Goal: Contribute content

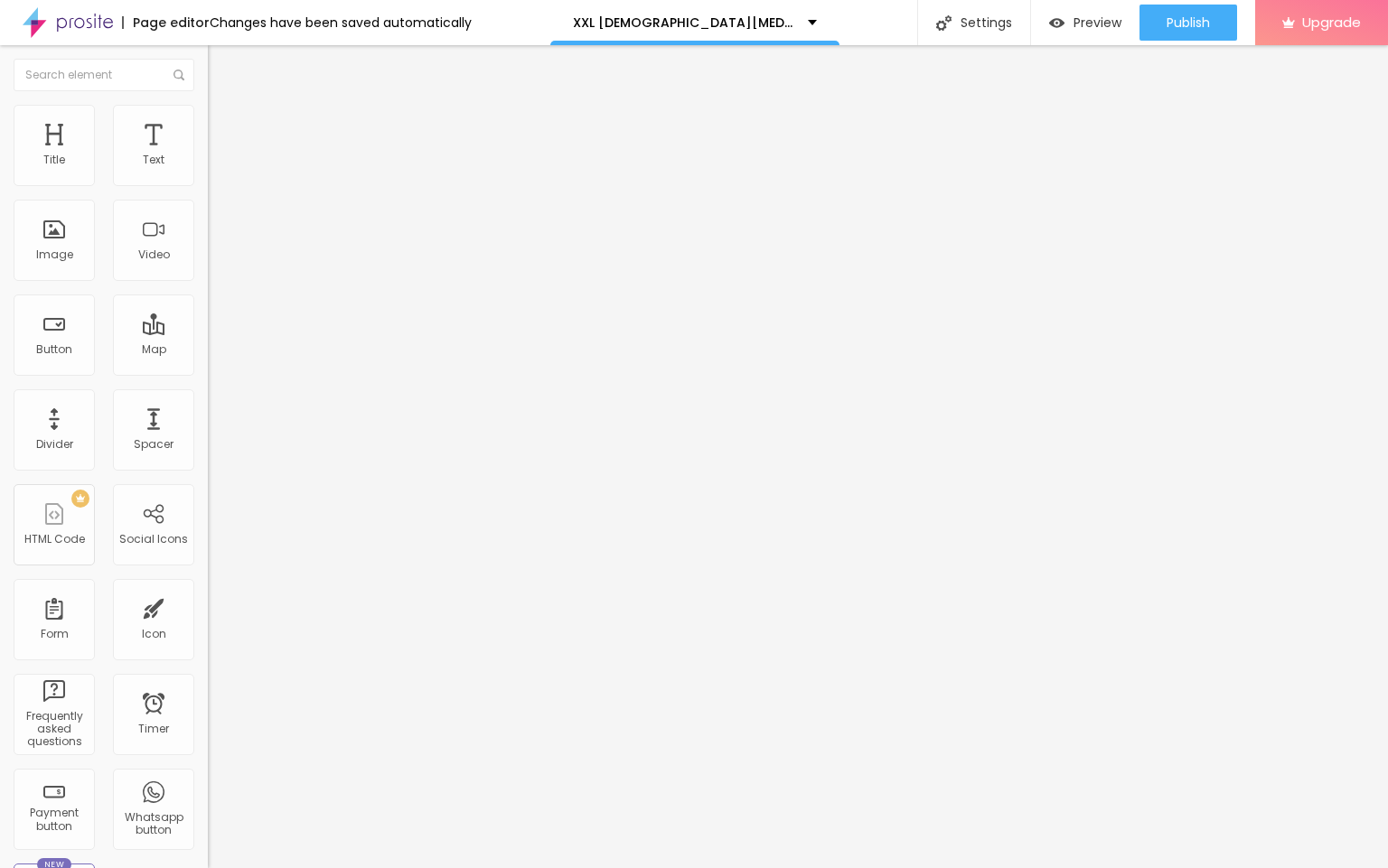
click at [208, 170] on input "entre em contato" at bounding box center [316, 160] width 217 height 18
paste input "👇꧁༺✨❗❗𝐒𝐡𝐨𝐩𝐍𝐨𝐰❗❗✨༻꧂"
type input "👇꧁༺✨❗❗𝐒𝐡𝐨𝐩𝐍𝐨𝐰❗❗✨༻꧂"
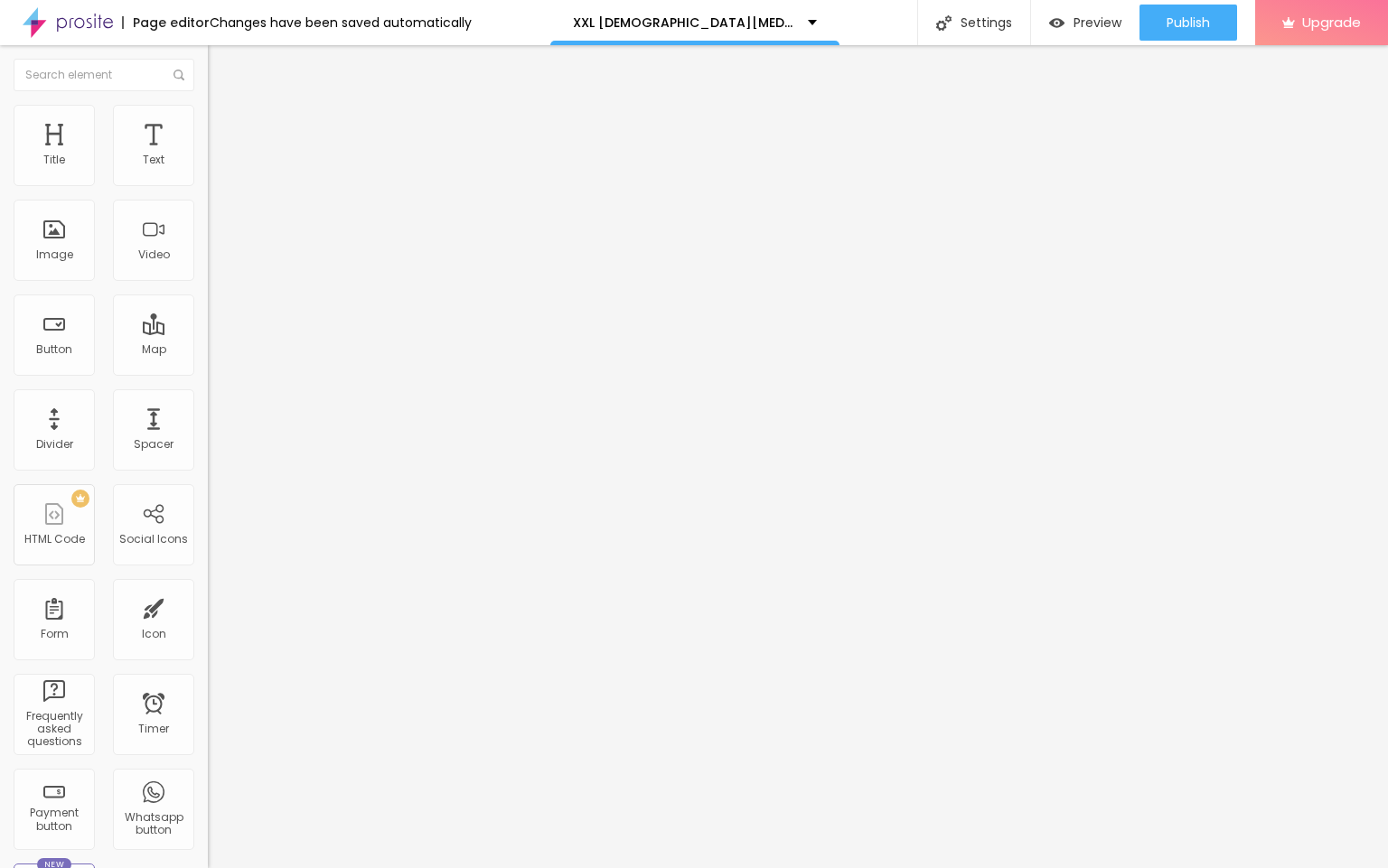
click at [208, 372] on input "https://" at bounding box center [316, 363] width 217 height 18
paste input "[DOMAIN_NAME][URL][DEMOGRAPHIC_DATA][MEDICAL_DATA]"
click at [208, 372] on input "[URL][DOMAIN_NAME][DEMOGRAPHIC_DATA][MEDICAL_DATA]" at bounding box center [316, 363] width 217 height 18
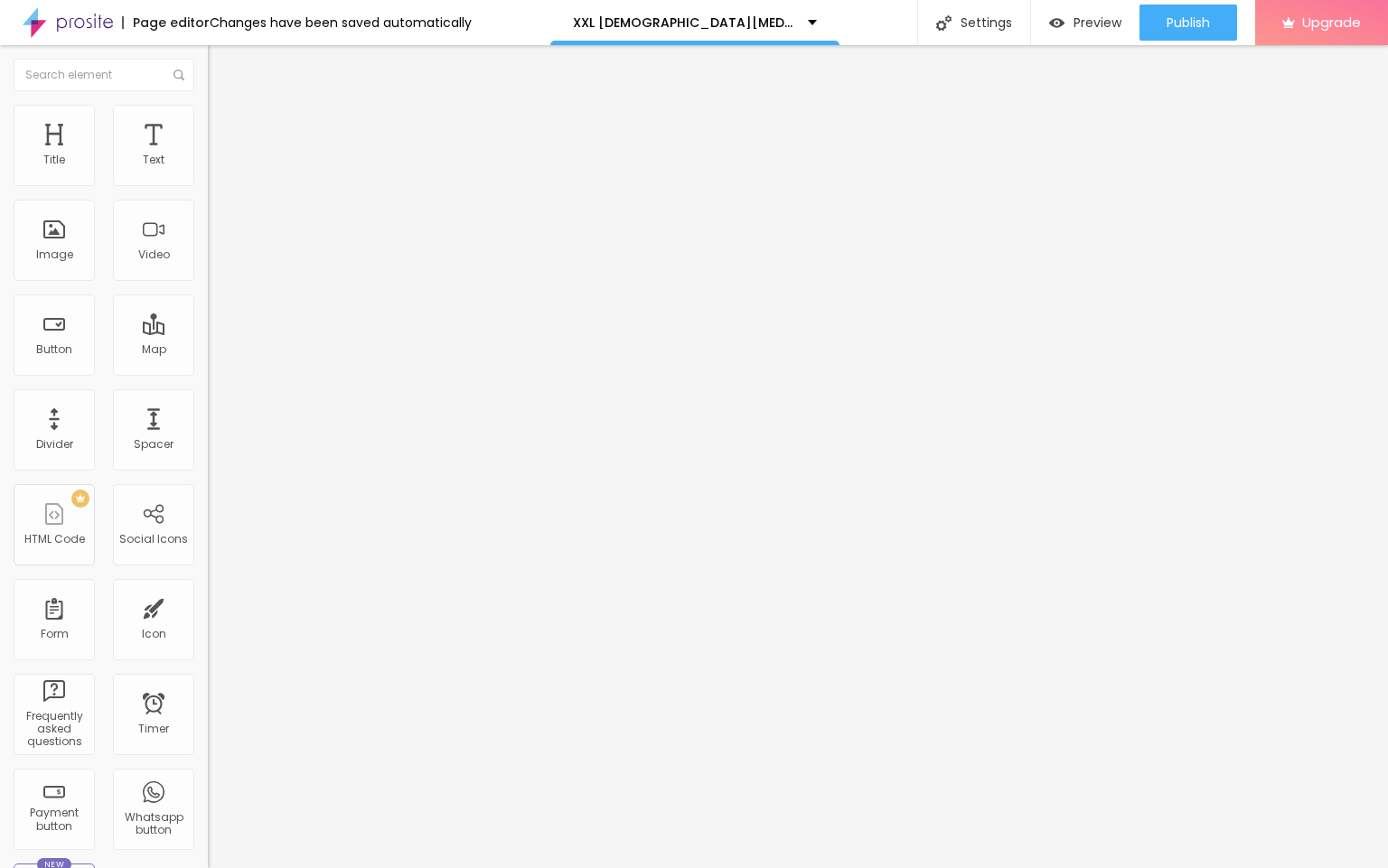
drag, startPoint x: 113, startPoint y: 375, endPoint x: 204, endPoint y: 387, distance: 91.8
click at [208, 372] on input "[URL][DOMAIN_NAME][DEMOGRAPHIC_DATA][MEDICAL_DATA]" at bounding box center [316, 363] width 217 height 18
type input "[URL][DOMAIN_NAME][DEMOGRAPHIC_DATA][MEDICAL_DATA]"
click at [208, 156] on span "Change image" at bounding box center [256, 147] width 97 height 15
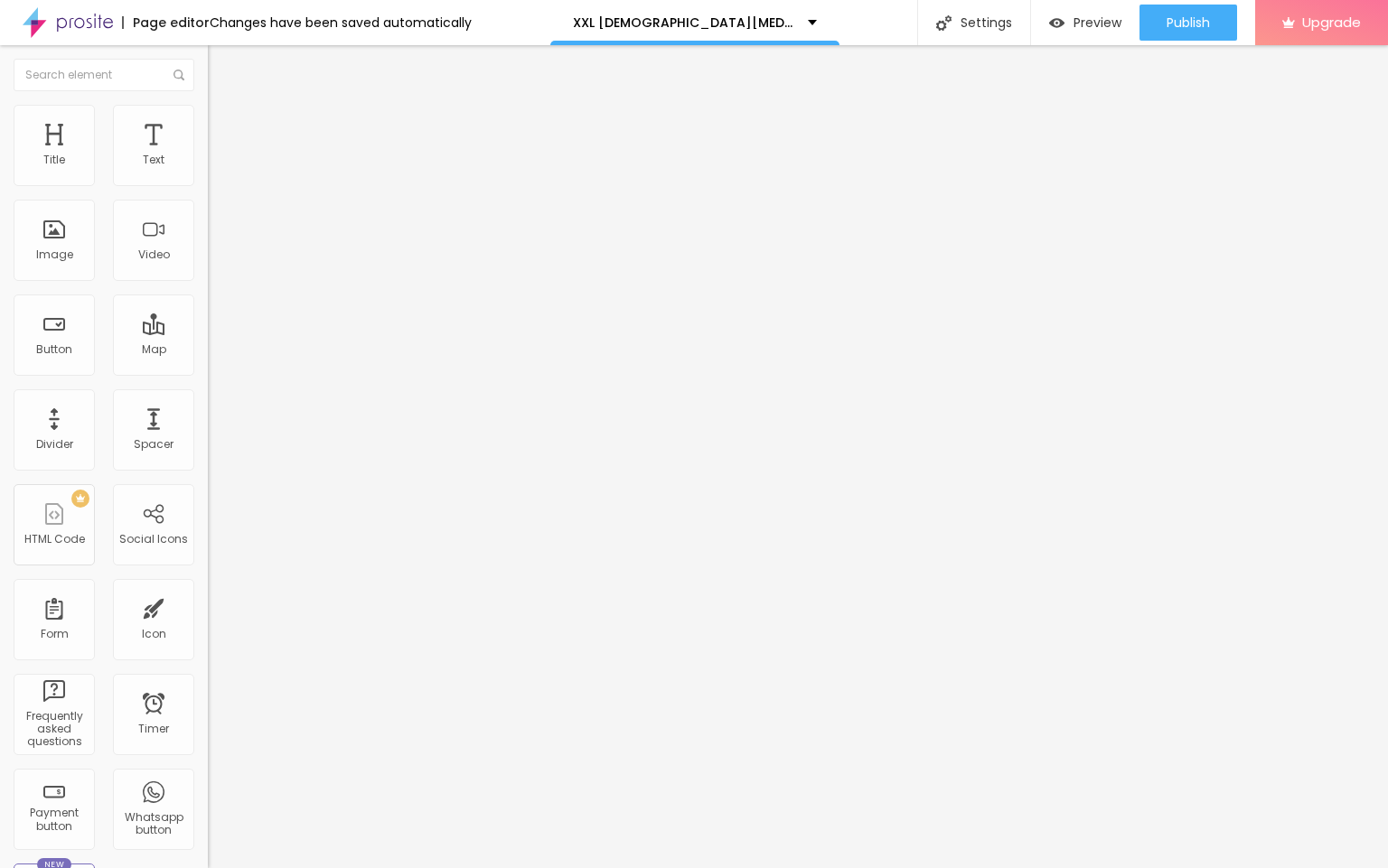
click at [208, 370] on input "https://" at bounding box center [316, 361] width 217 height 18
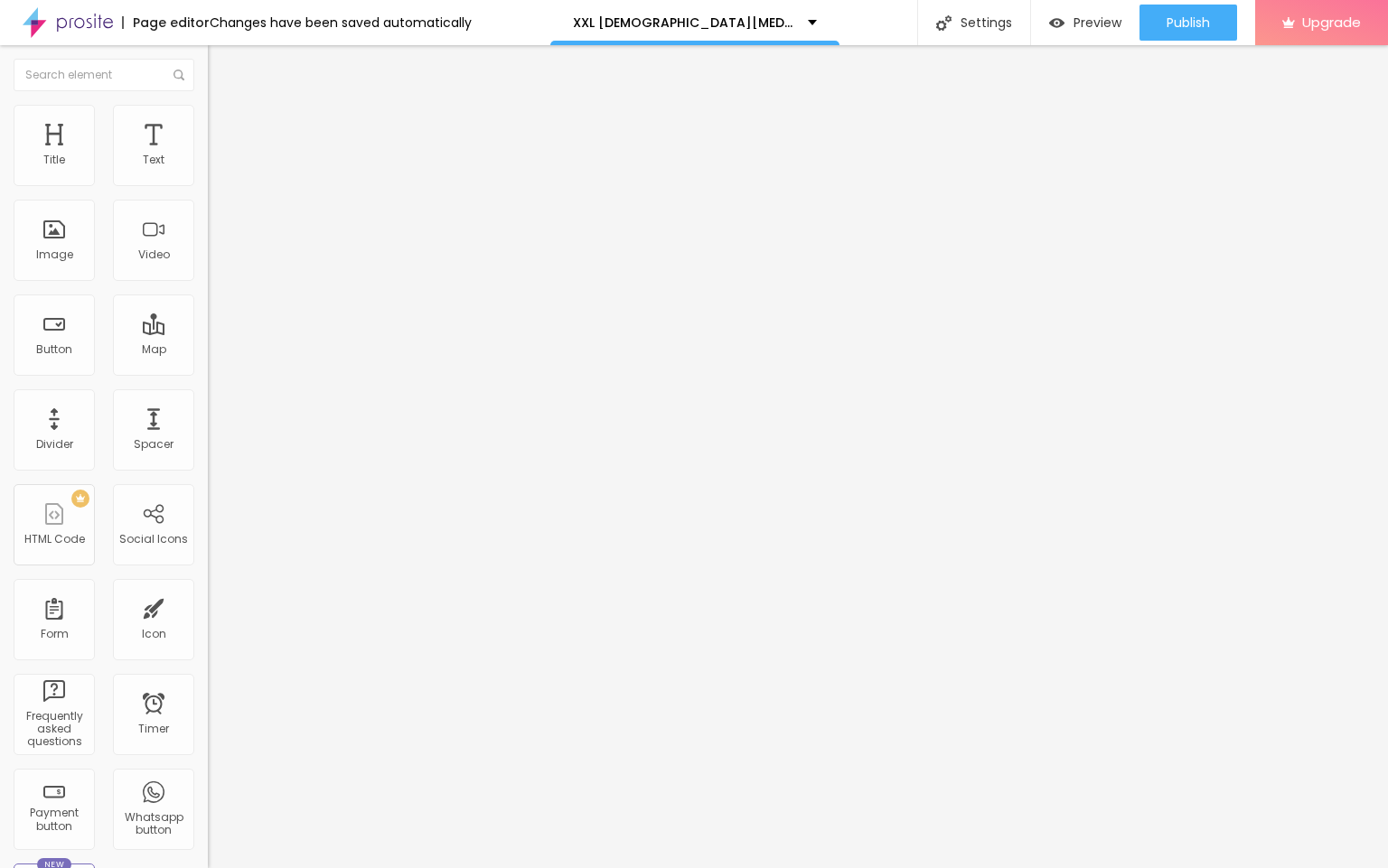
paste input "[DOMAIN_NAME][URL][DEMOGRAPHIC_DATA][MEDICAL_DATA]"
type input "[URL][DOMAIN_NAME][DEMOGRAPHIC_DATA][MEDICAL_DATA]"
click at [1197, 22] on span "Publish" at bounding box center [1188, 22] width 43 height 14
click at [83, 24] on img at bounding box center [68, 22] width 90 height 45
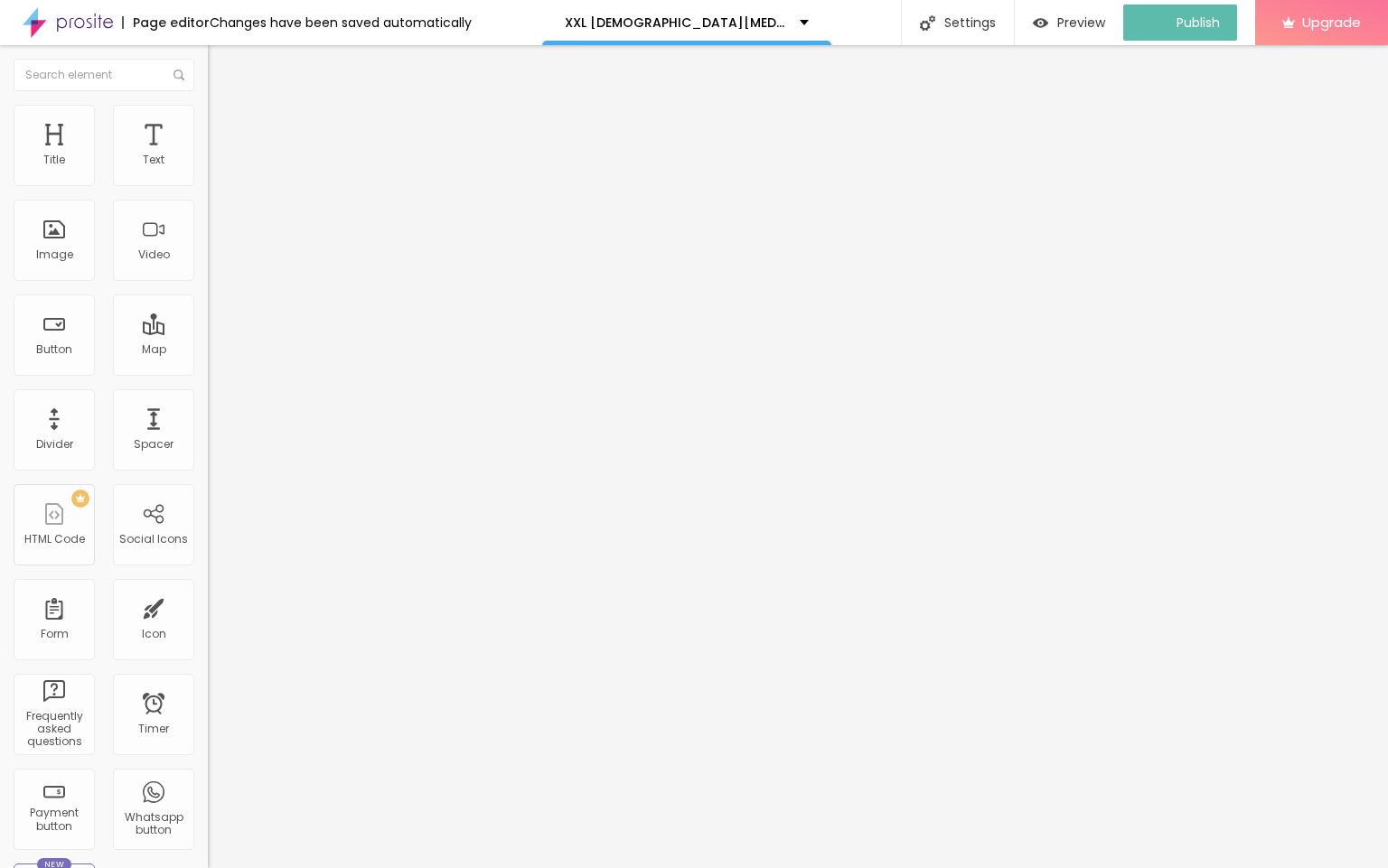
click at [83, 24] on img at bounding box center [68, 22] width 90 height 45
